Goal: Check status: Check status

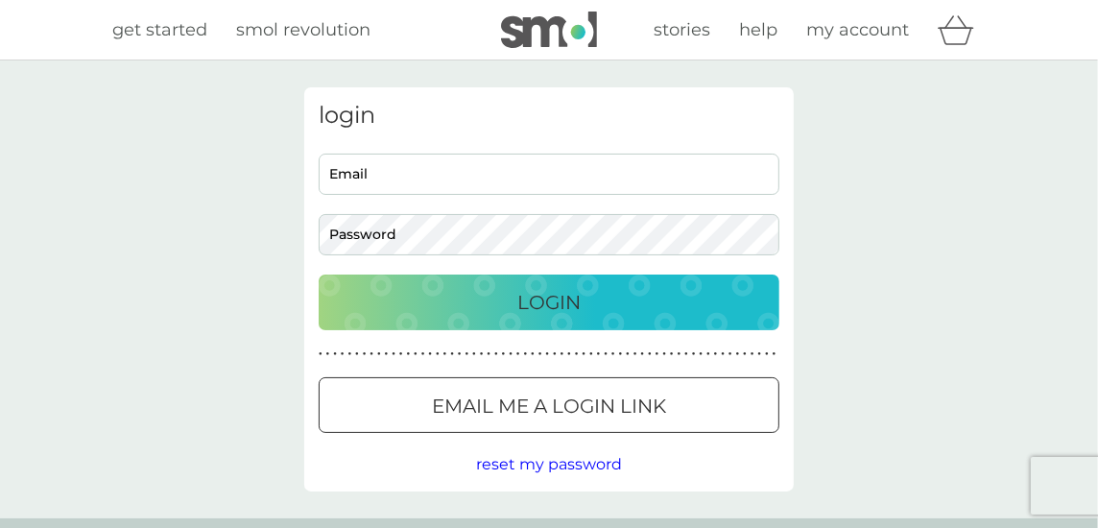
click at [388, 171] on input "Email" at bounding box center [549, 174] width 461 height 41
type input "carol.bradford@btinternet.com"
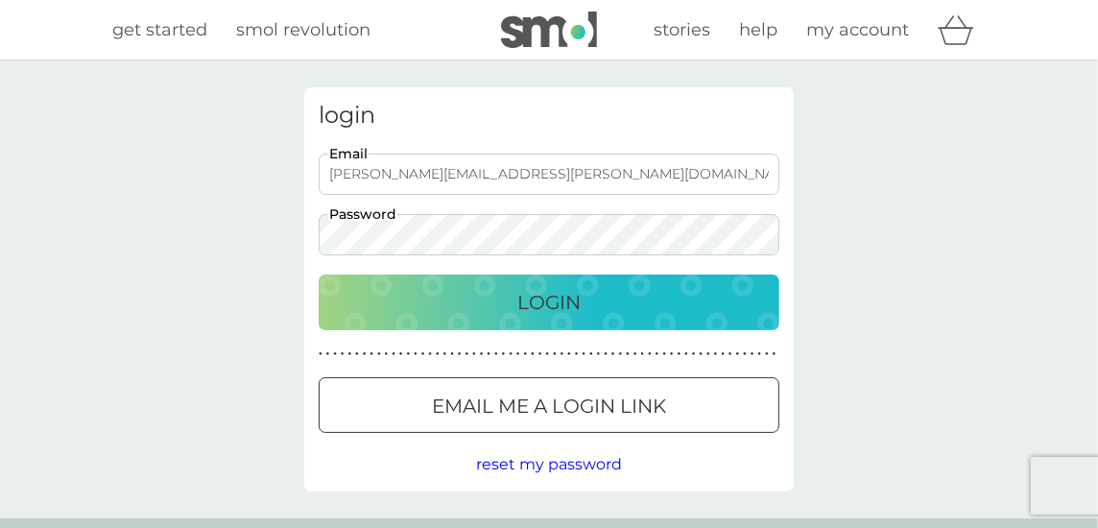
click at [576, 289] on p "Login" at bounding box center [548, 302] width 63 height 31
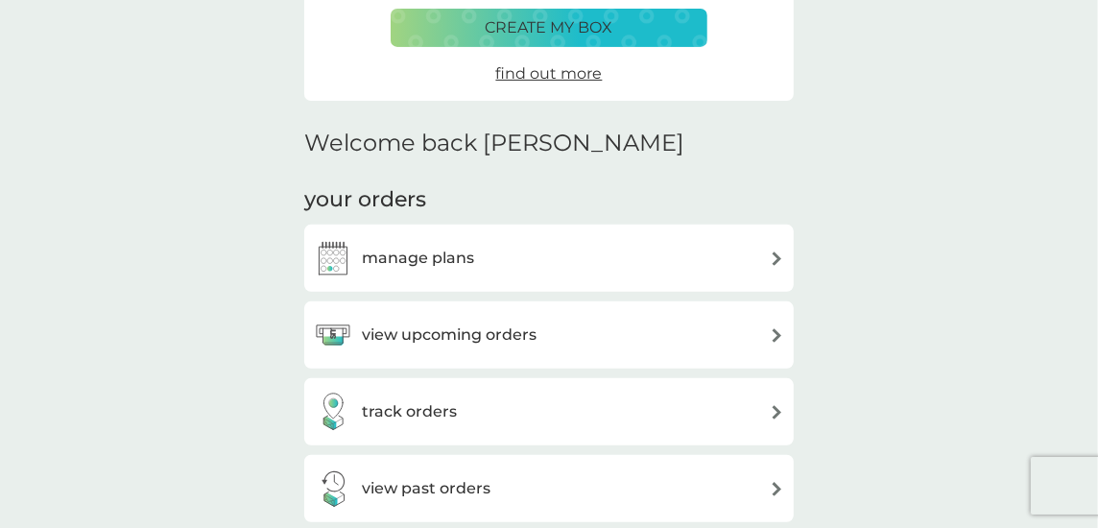
scroll to position [383, 0]
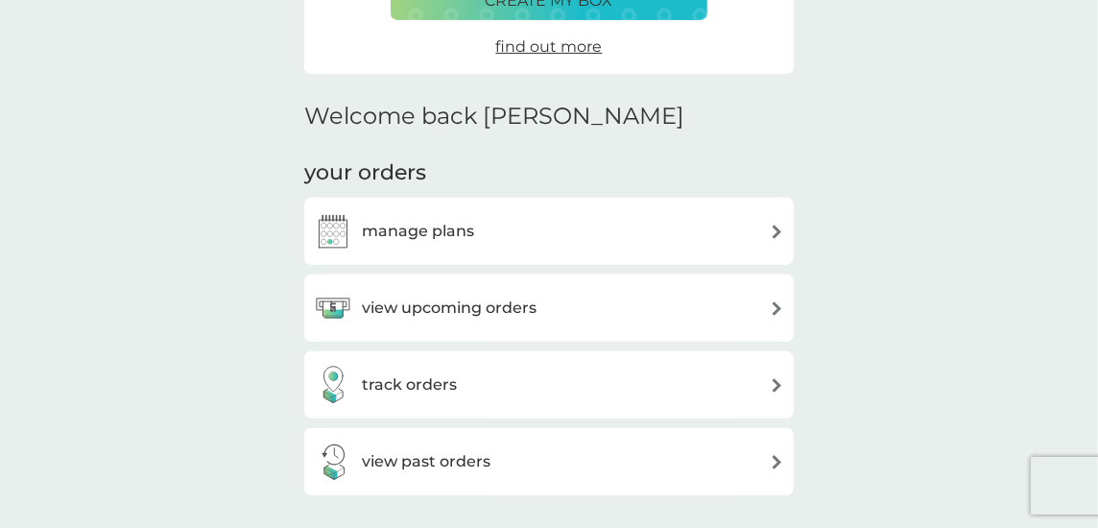
click at [451, 387] on h3 "track orders" at bounding box center [409, 384] width 95 height 25
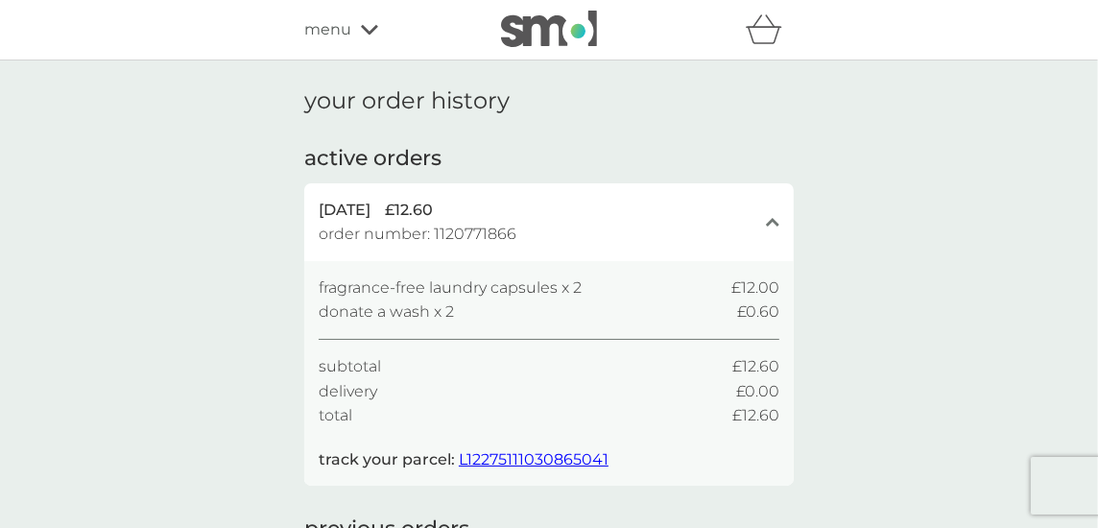
click at [539, 453] on span "L12275111030865041" at bounding box center [534, 459] width 150 height 18
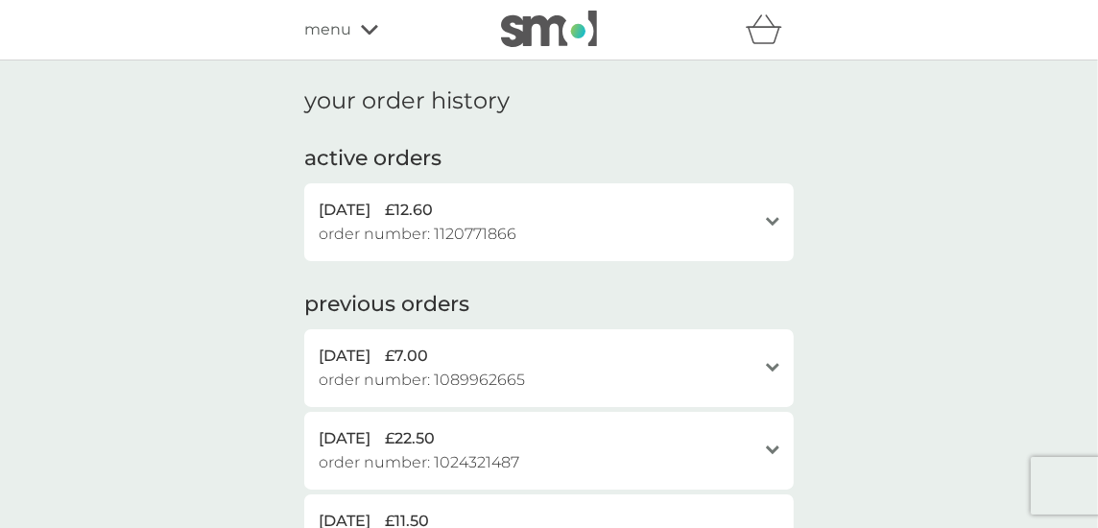
click at [768, 219] on icon at bounding box center [772, 221] width 13 height 9
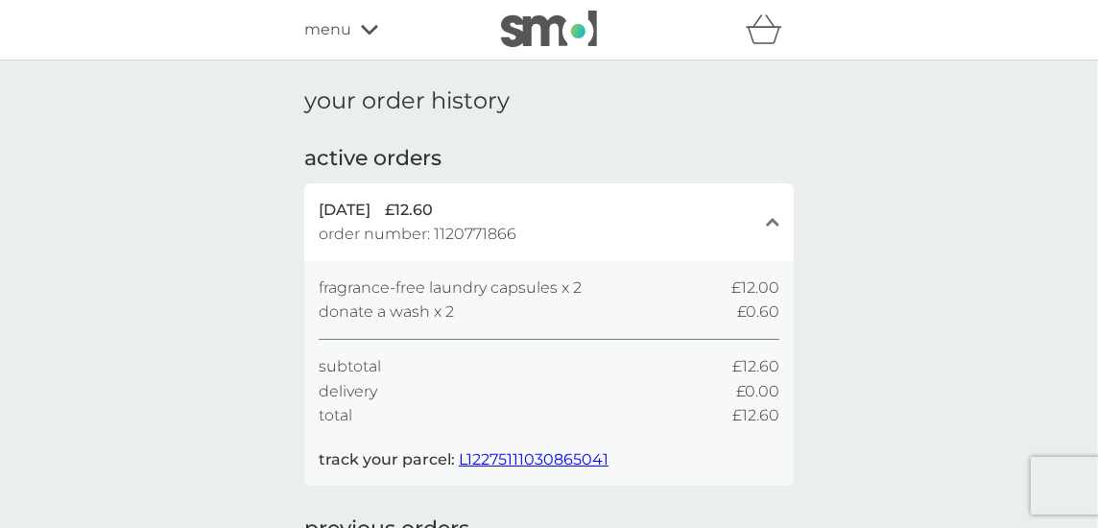
click at [532, 455] on span "L12275111030865041" at bounding box center [534, 459] width 150 height 18
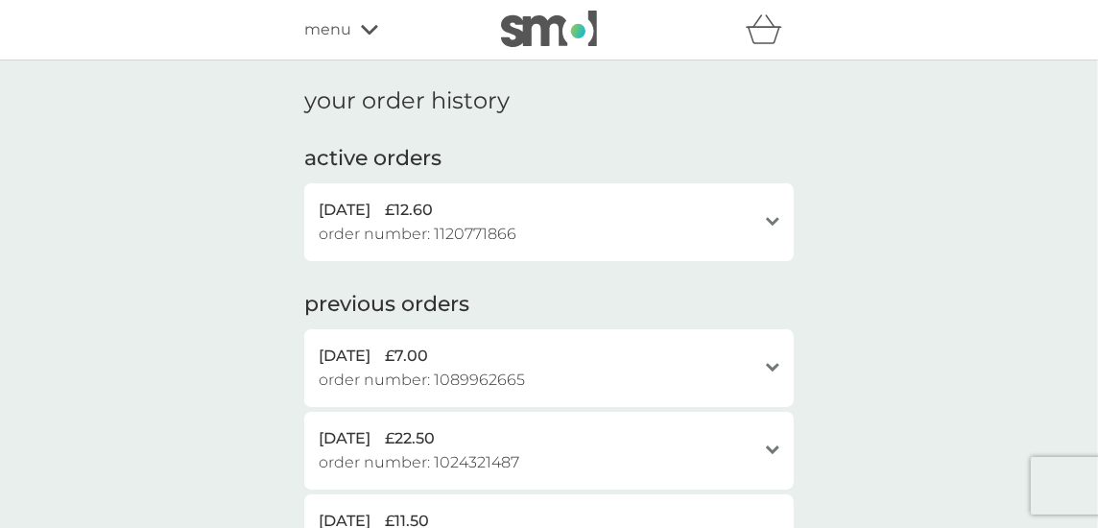
click at [776, 220] on icon at bounding box center [772, 221] width 13 height 9
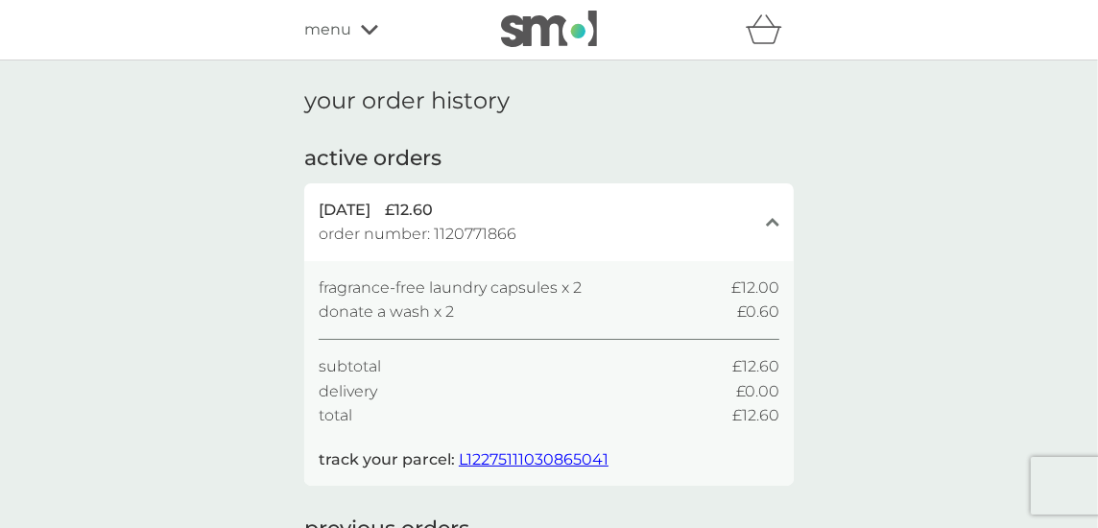
click at [366, 29] on icon at bounding box center [369, 30] width 17 height 10
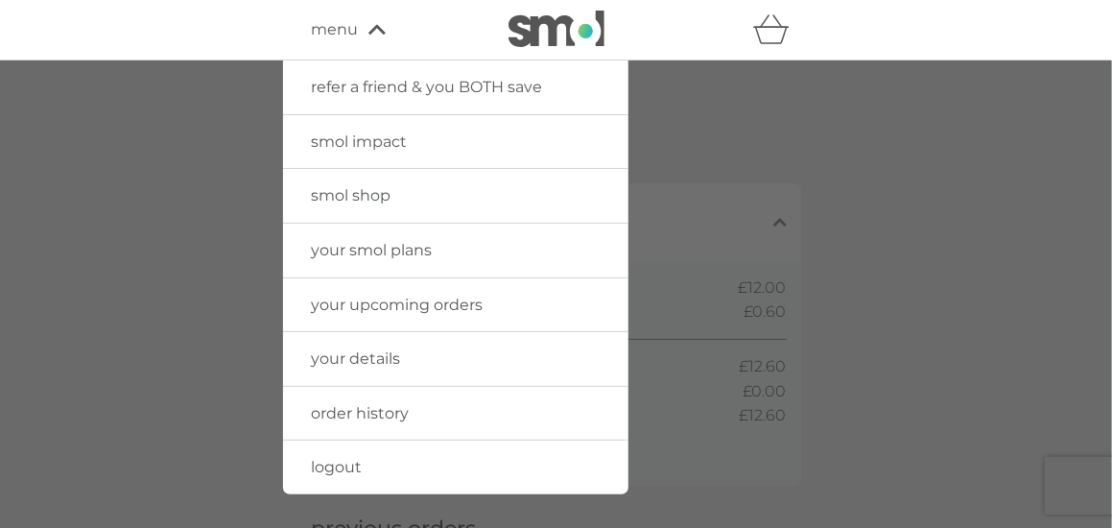
click at [369, 406] on span "order history" at bounding box center [361, 413] width 98 height 18
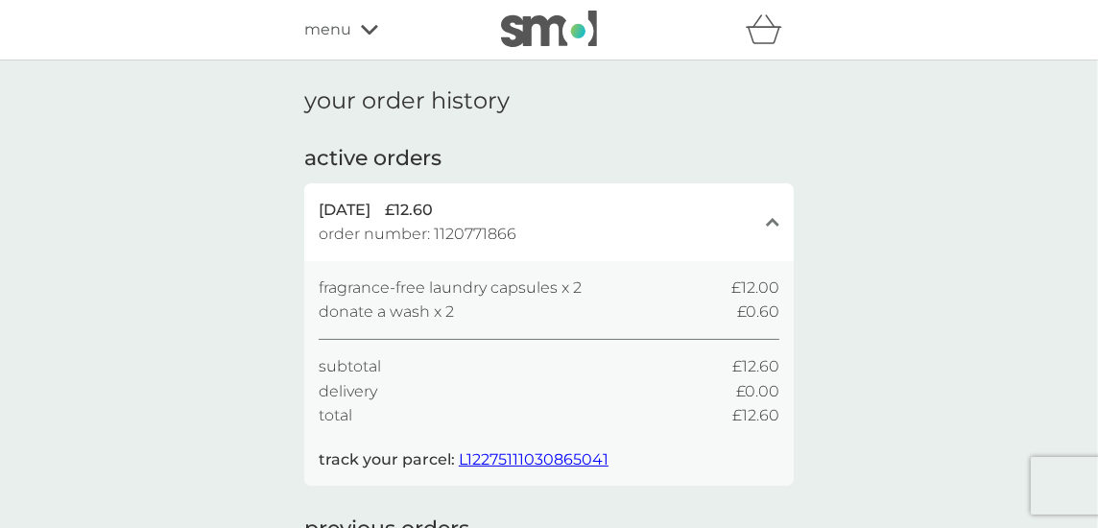
click at [367, 27] on icon at bounding box center [369, 30] width 17 height 12
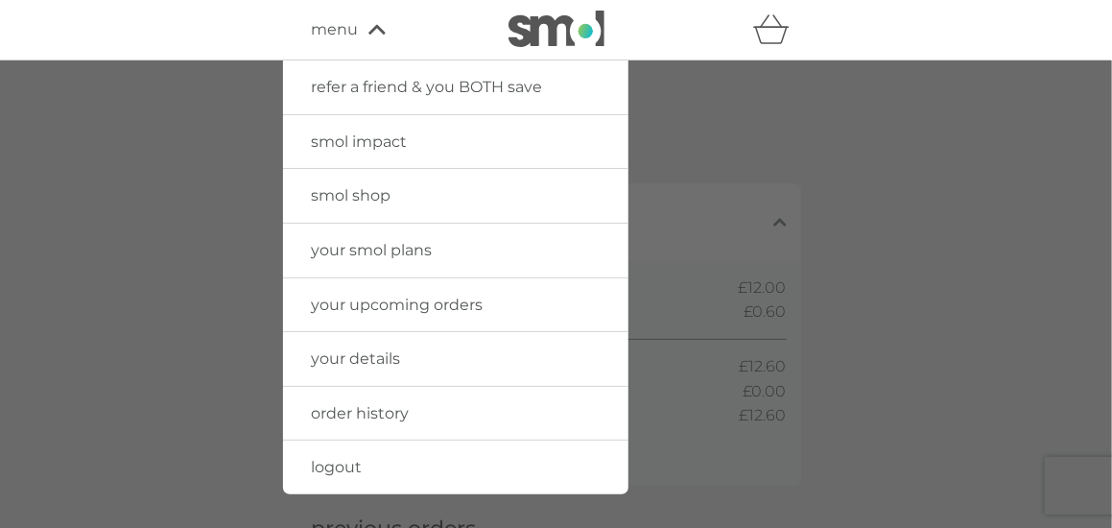
click at [770, 39] on icon "basket" at bounding box center [771, 29] width 36 height 30
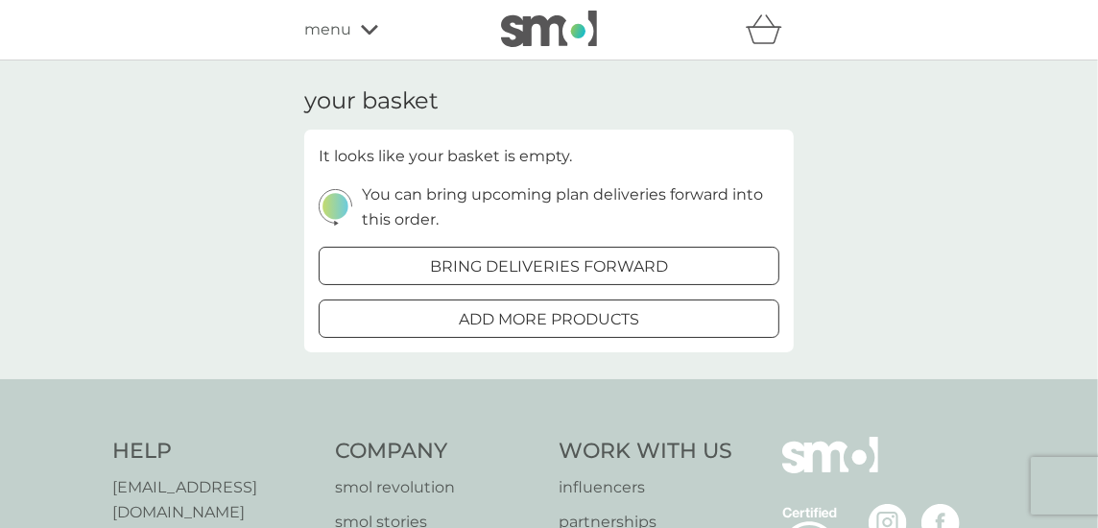
scroll to position [283, 0]
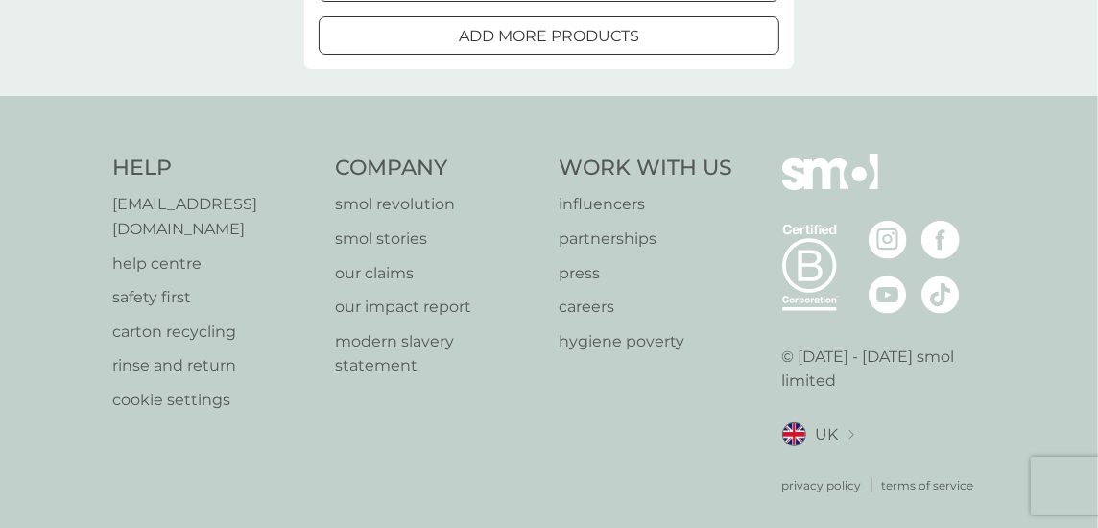
click at [172, 251] on p "help centre" at bounding box center [214, 263] width 204 height 25
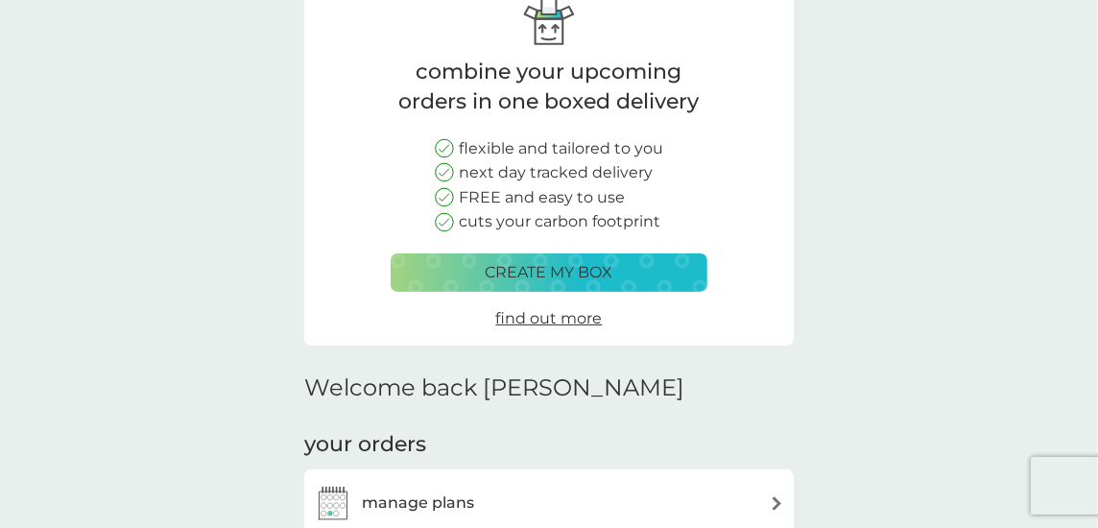
scroll to position [383, 0]
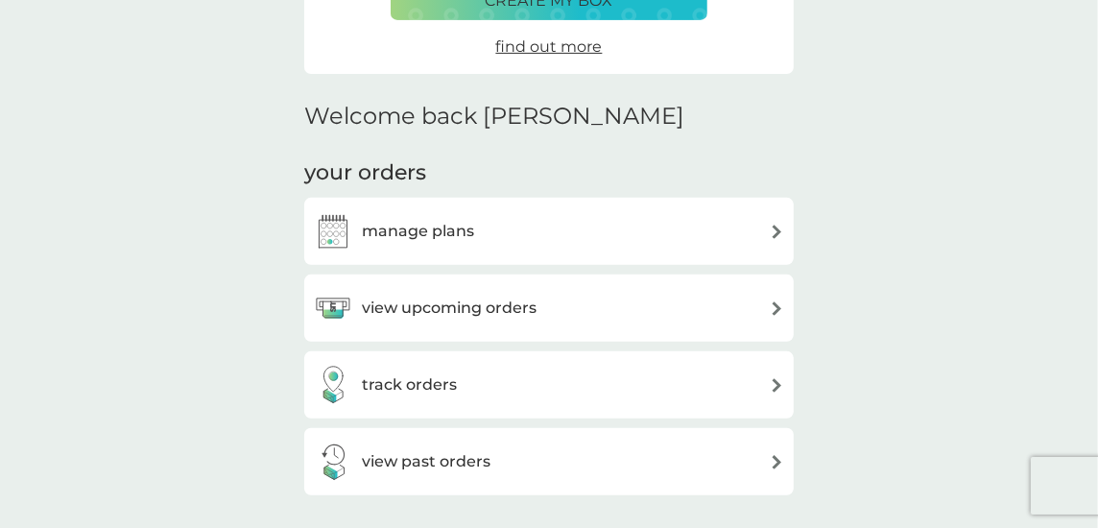
click at [425, 309] on h3 "view upcoming orders" at bounding box center [449, 308] width 175 height 25
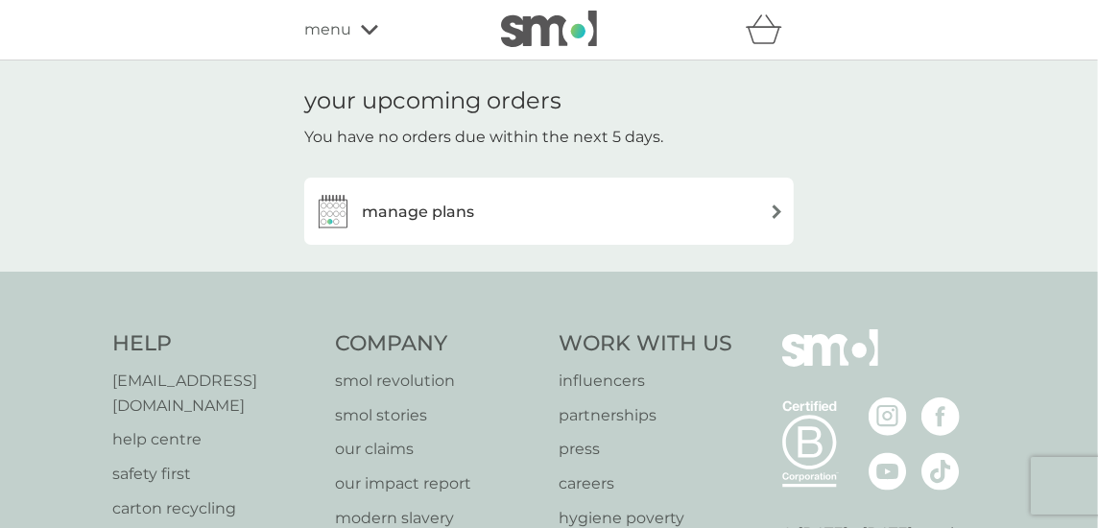
click at [370, 27] on icon at bounding box center [369, 30] width 17 height 12
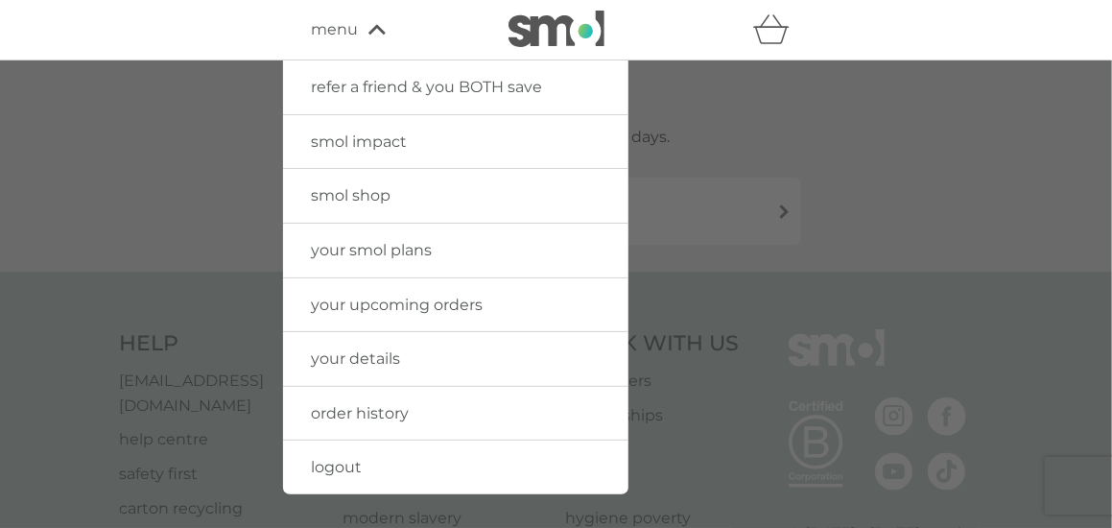
click at [376, 411] on span "order history" at bounding box center [361, 413] width 98 height 18
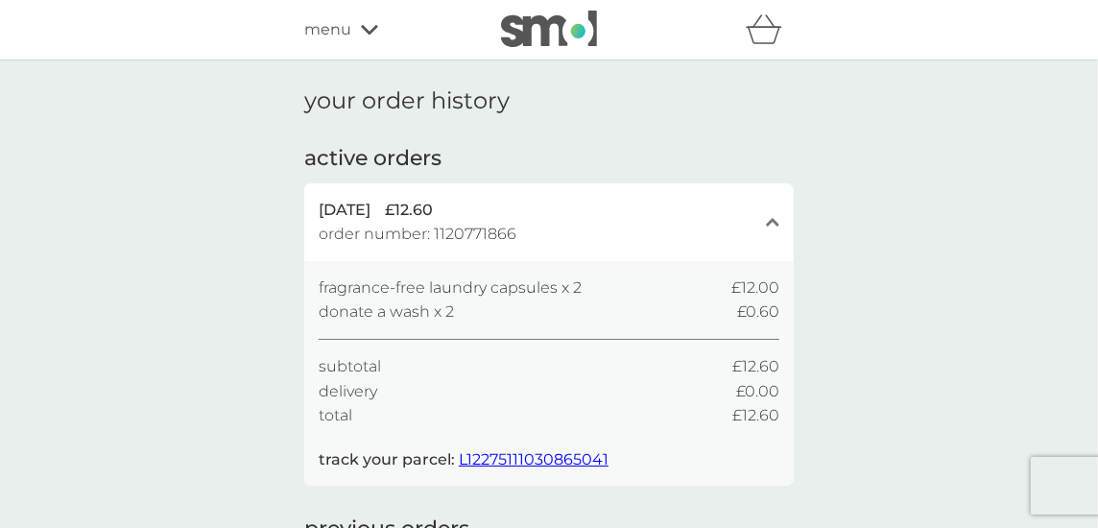
click at [589, 462] on span "L12275111030865041" at bounding box center [534, 459] width 150 height 18
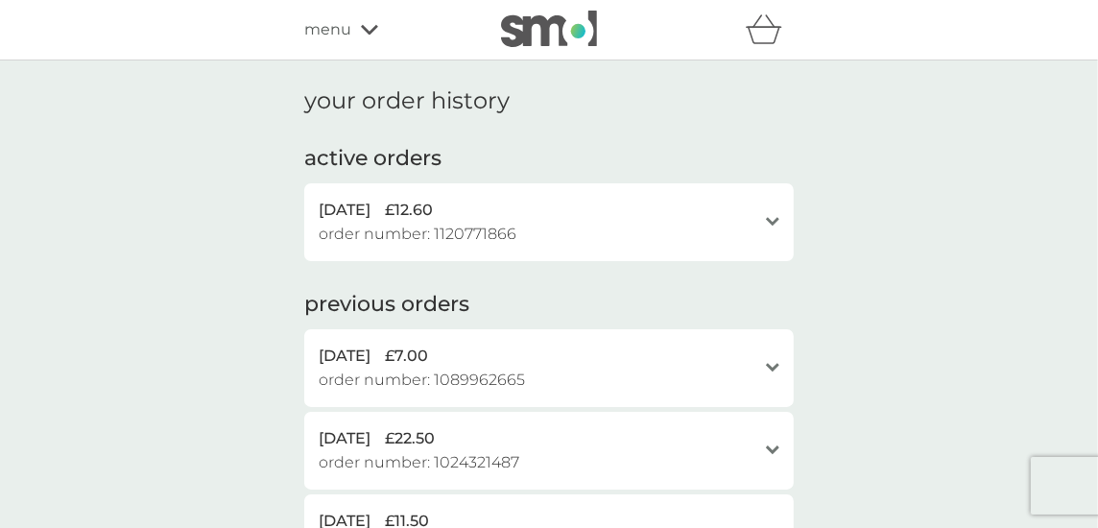
click at [766, 217] on div "open" at bounding box center [772, 221] width 13 height 15
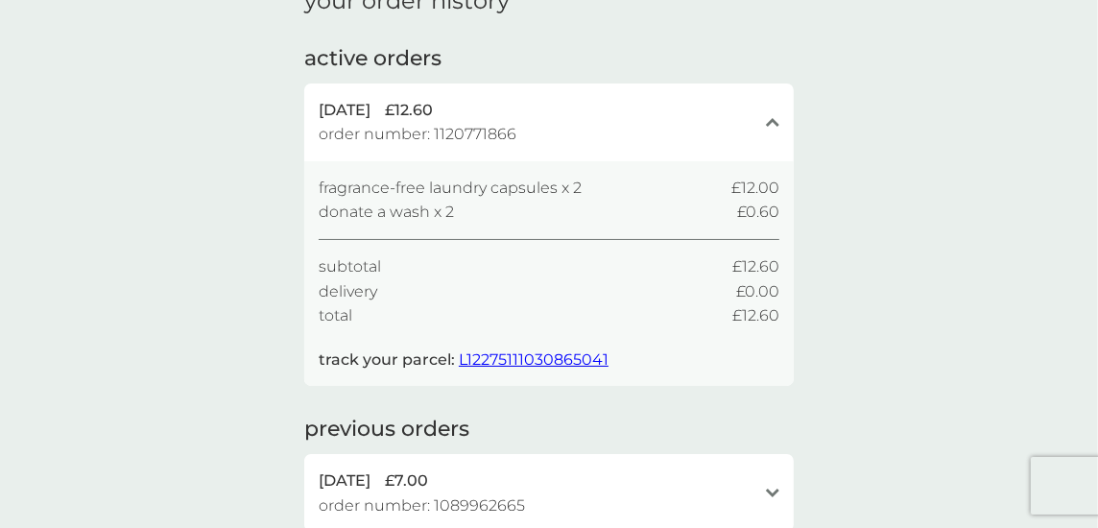
scroll to position [191, 0]
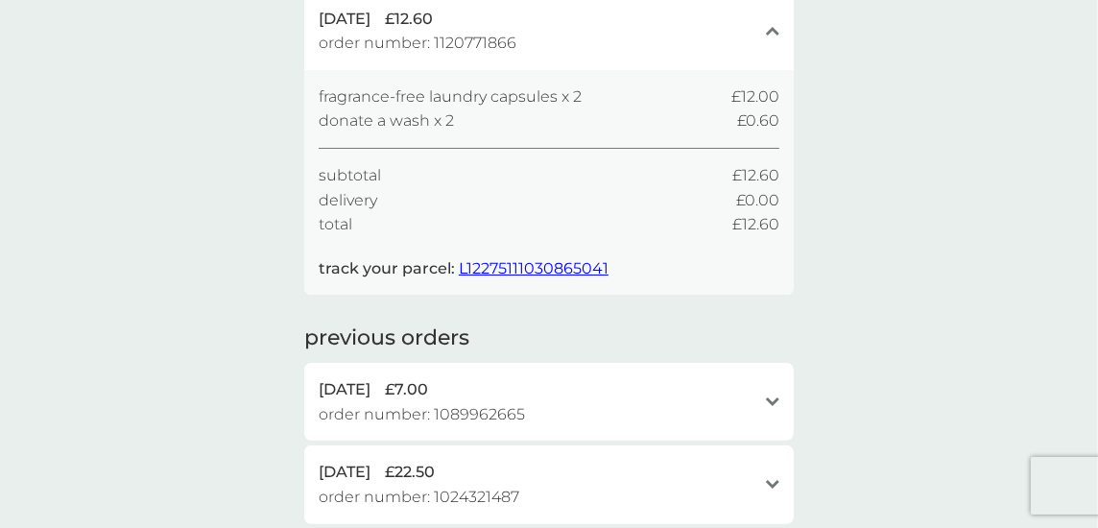
click at [519, 264] on span "L12275111030865041" at bounding box center [534, 268] width 150 height 18
